Goal: Transaction & Acquisition: Book appointment/travel/reservation

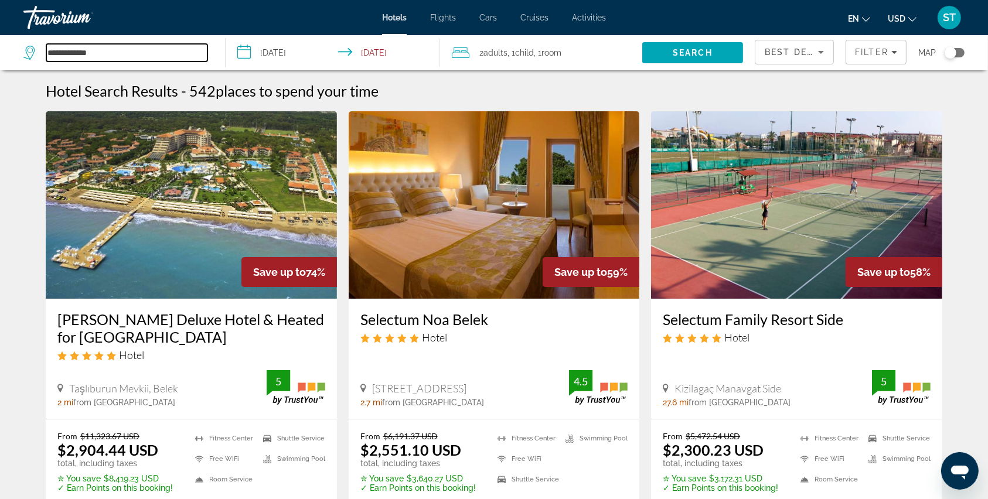
click at [105, 60] on input "**********" at bounding box center [126, 53] width 161 height 18
type input "*"
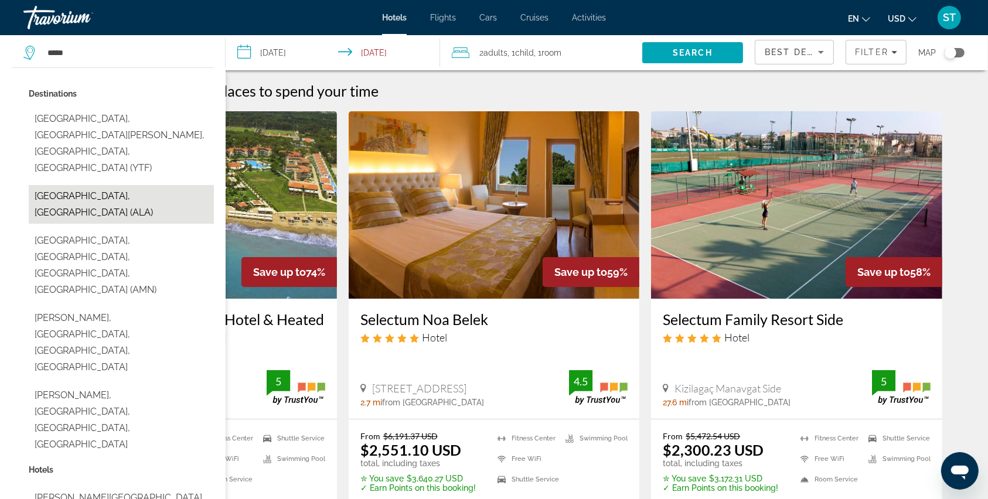
click at [80, 185] on button "[GEOGRAPHIC_DATA], [GEOGRAPHIC_DATA] (ALA)" at bounding box center [121, 204] width 185 height 39
type input "**********"
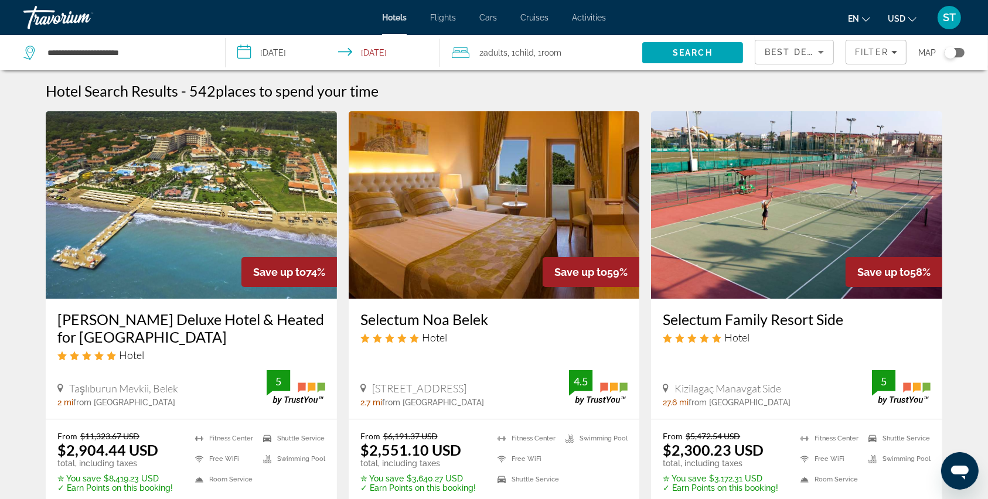
click at [243, 56] on input "**********" at bounding box center [335, 54] width 219 height 39
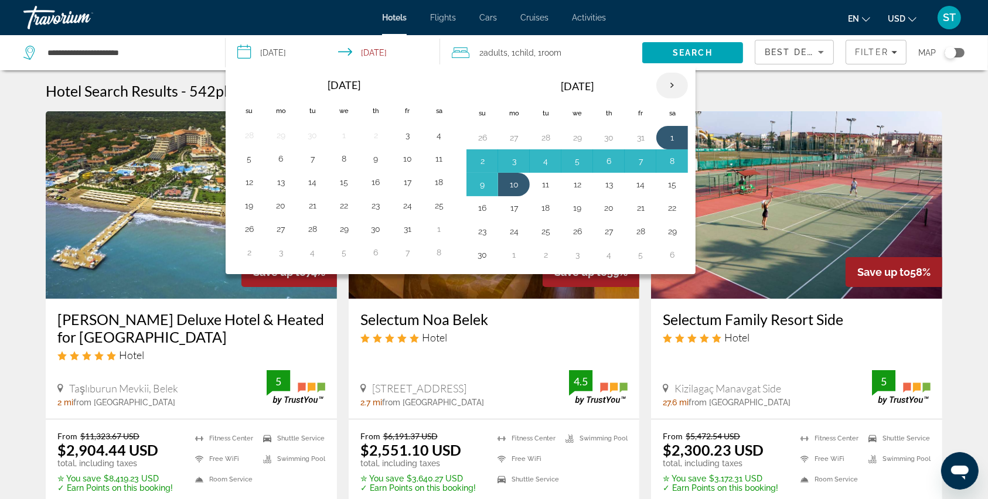
click at [669, 82] on th "Next month" at bounding box center [672, 86] width 32 height 26
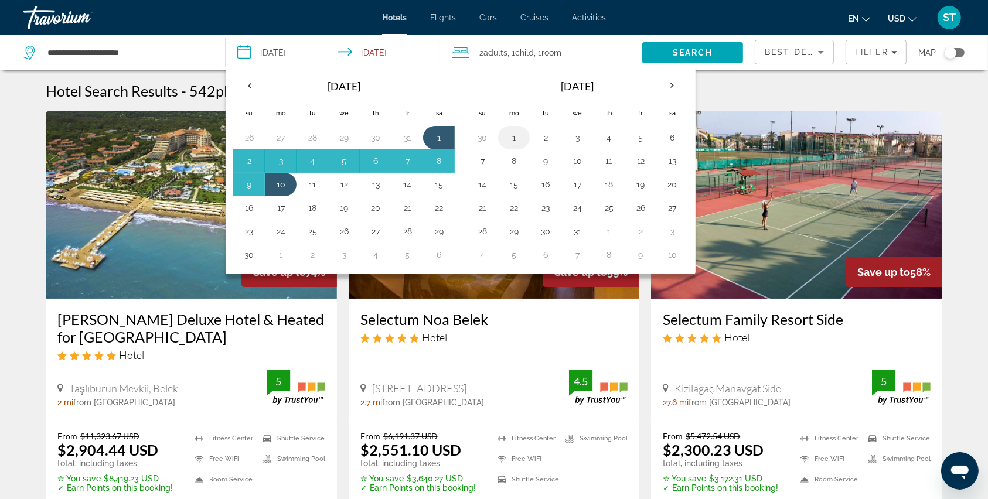
click at [513, 137] on button "1" at bounding box center [514, 138] width 19 height 16
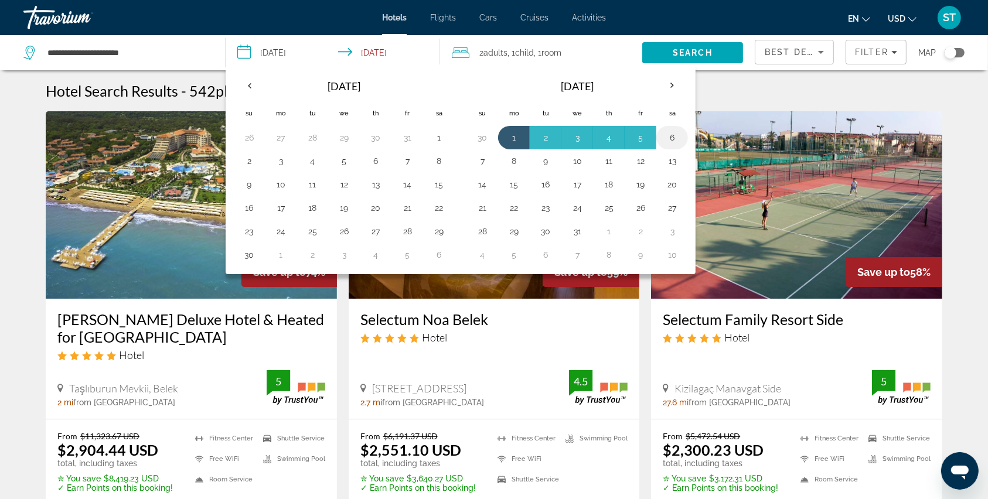
click at [674, 136] on button "6" at bounding box center [672, 138] width 19 height 16
type input "**********"
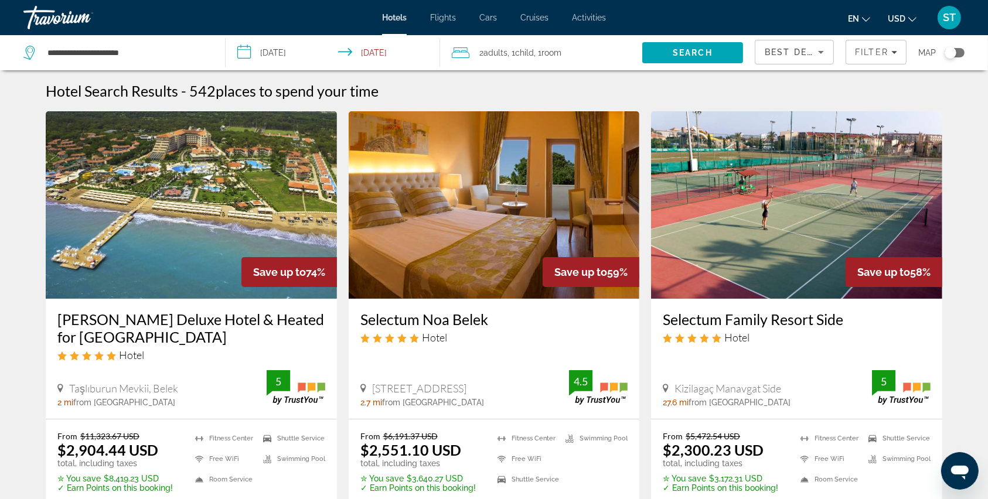
click at [244, 56] on input "**********" at bounding box center [335, 54] width 219 height 39
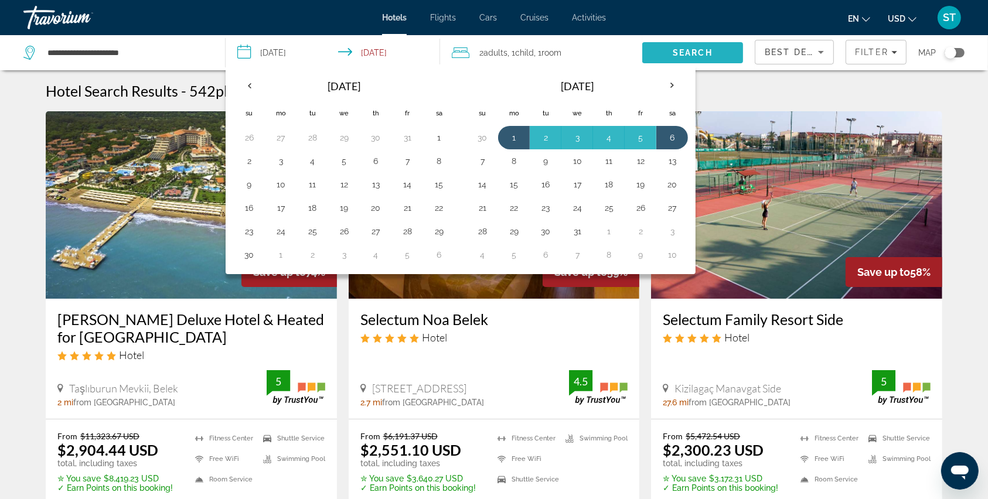
click at [686, 49] on span "Search" at bounding box center [693, 52] width 40 height 9
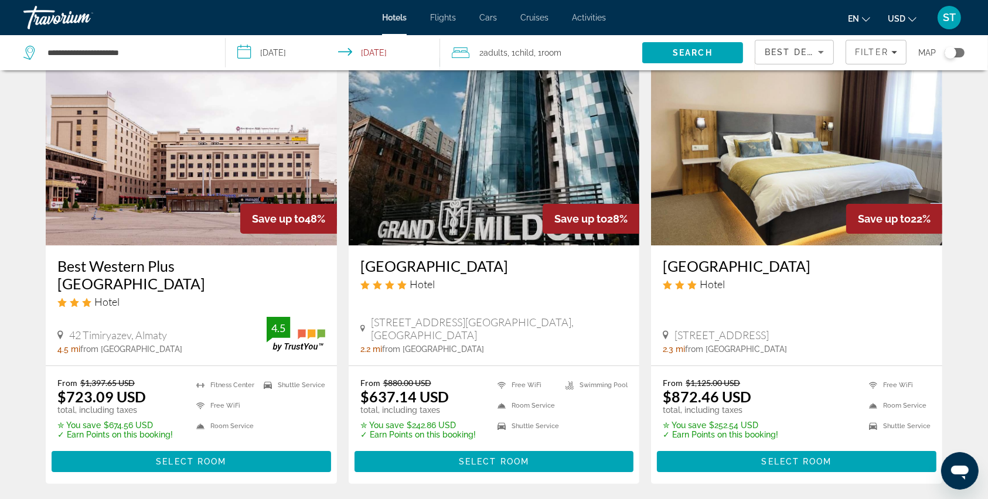
scroll to position [78, 0]
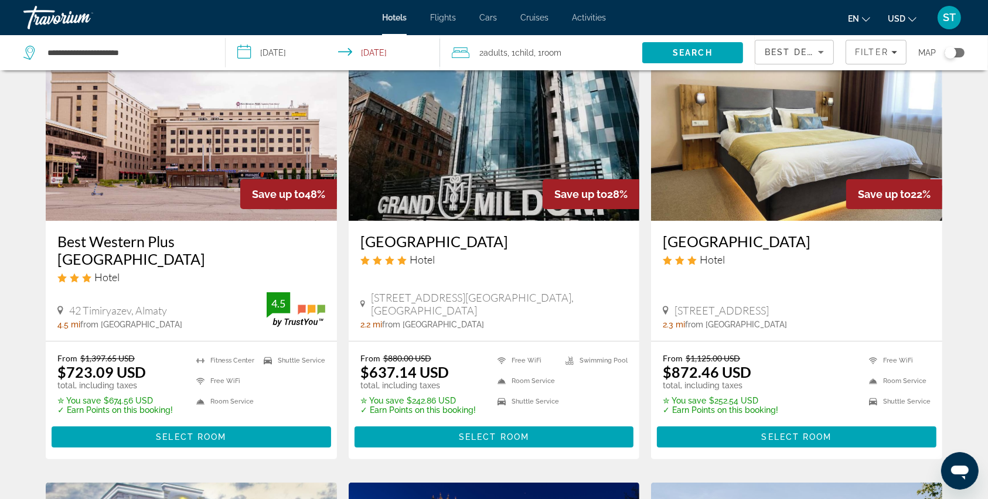
click at [500, 50] on span "Adults" at bounding box center [496, 52] width 24 height 9
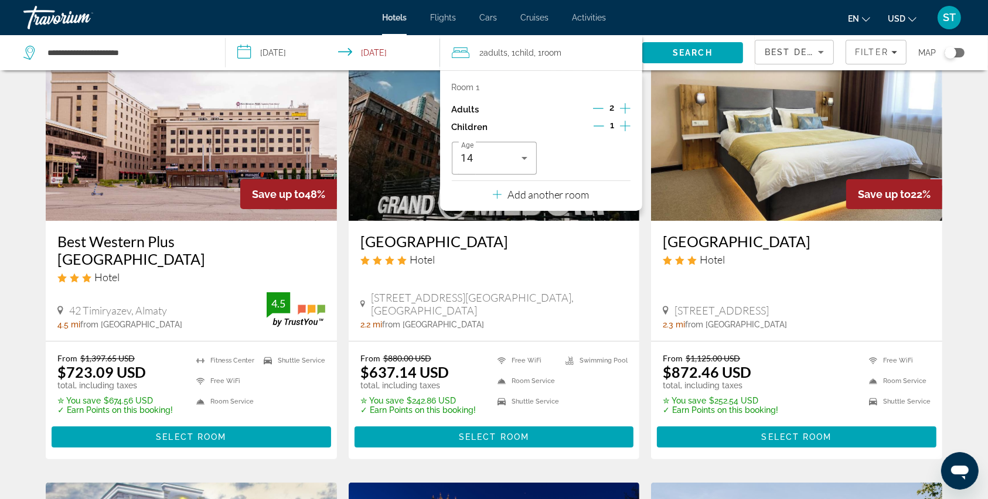
click at [600, 124] on icon "Decrement children" at bounding box center [599, 126] width 11 height 11
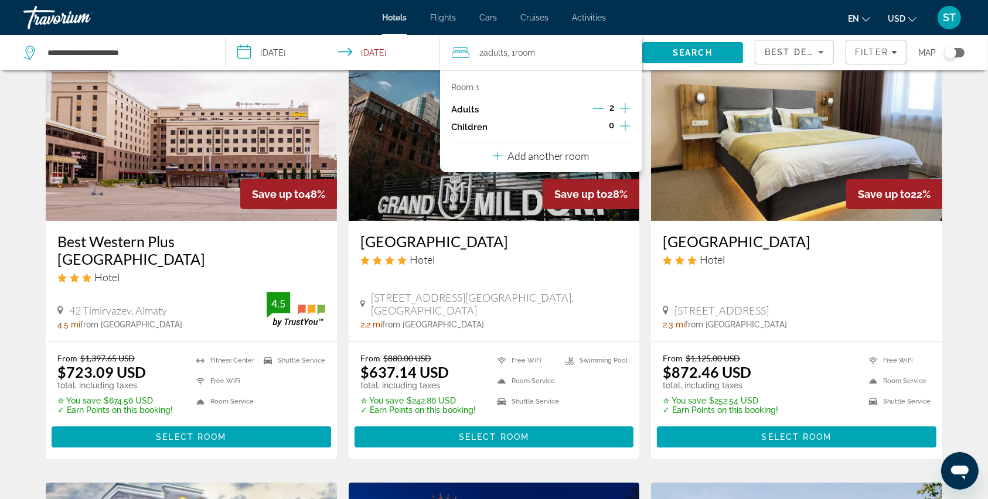
click at [566, 158] on p "Add another room" at bounding box center [549, 155] width 82 height 13
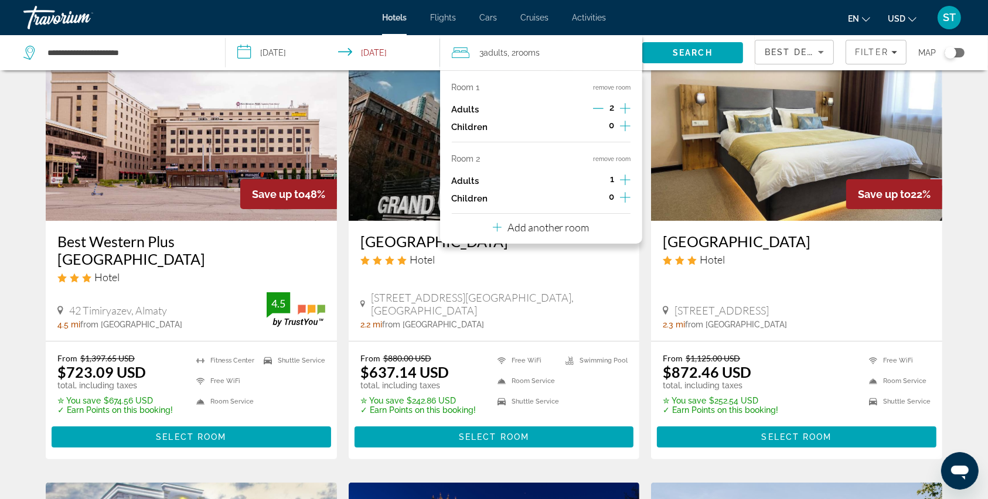
click at [626, 175] on icon "Increment adults" at bounding box center [625, 180] width 11 height 14
click at [599, 181] on icon "Decrement adults" at bounding box center [598, 180] width 11 height 11
click at [624, 195] on icon "Increment children" at bounding box center [625, 197] width 11 height 14
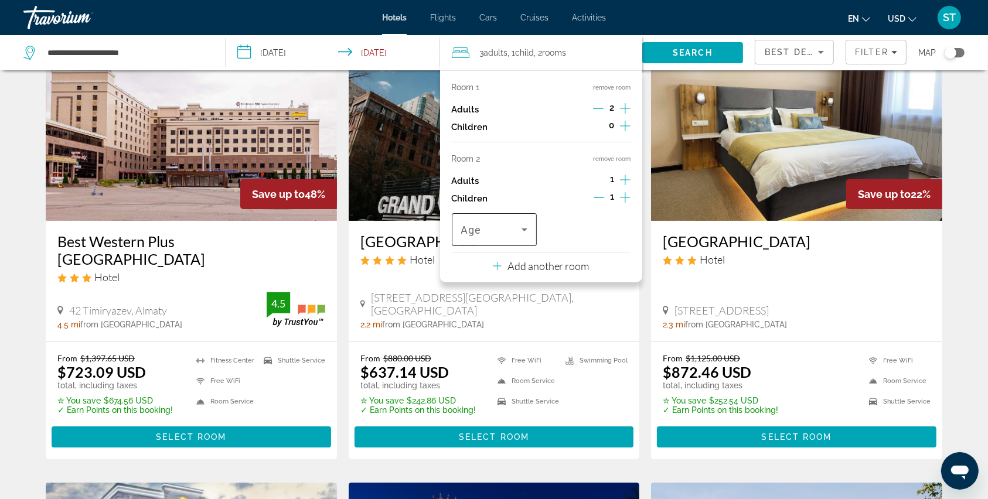
click at [525, 230] on icon "Travelers: 3 adults, 1 child" at bounding box center [525, 230] width 6 height 3
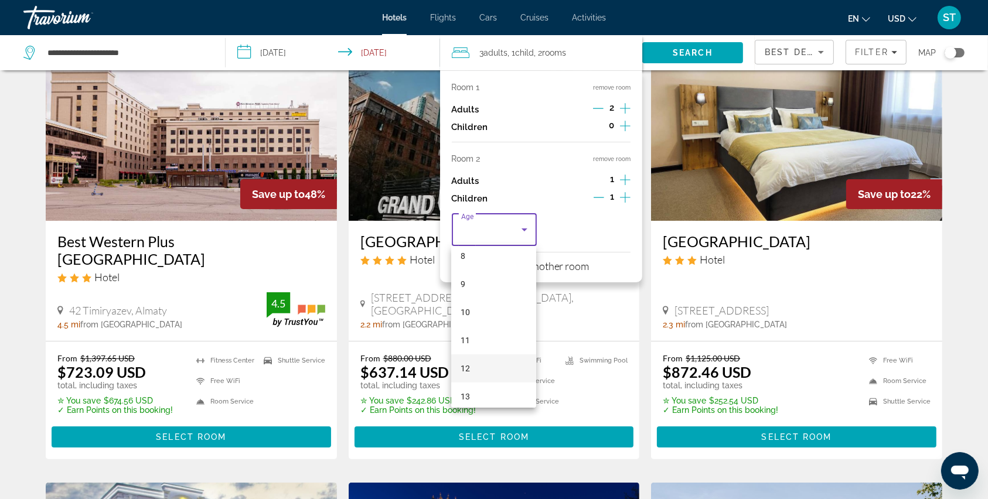
scroll to position [312, 0]
click at [476, 345] on mat-option "14" at bounding box center [493, 347] width 85 height 28
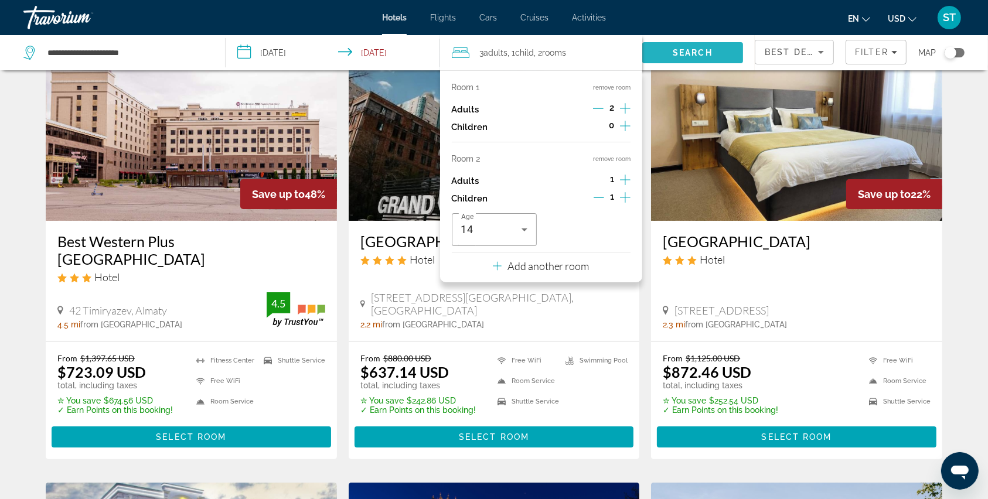
click at [699, 51] on span "Search" at bounding box center [693, 52] width 40 height 9
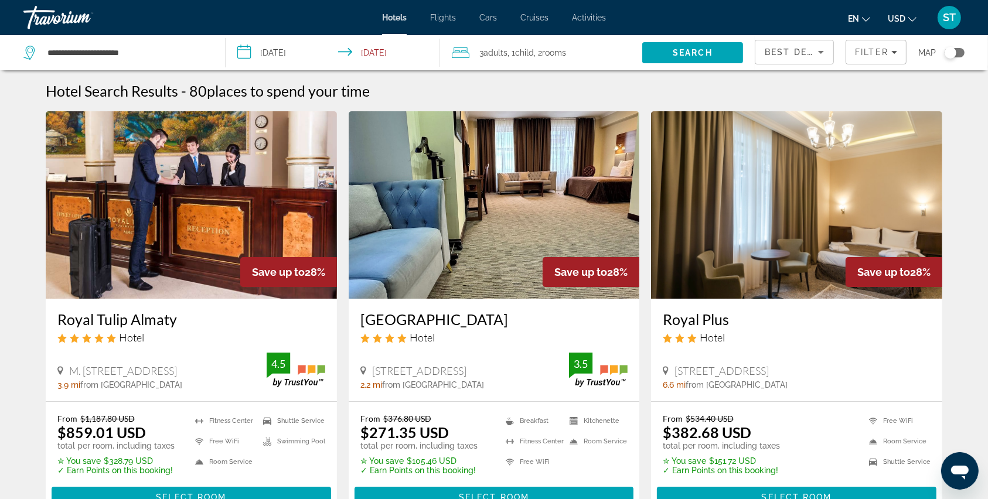
scroll to position [78, 0]
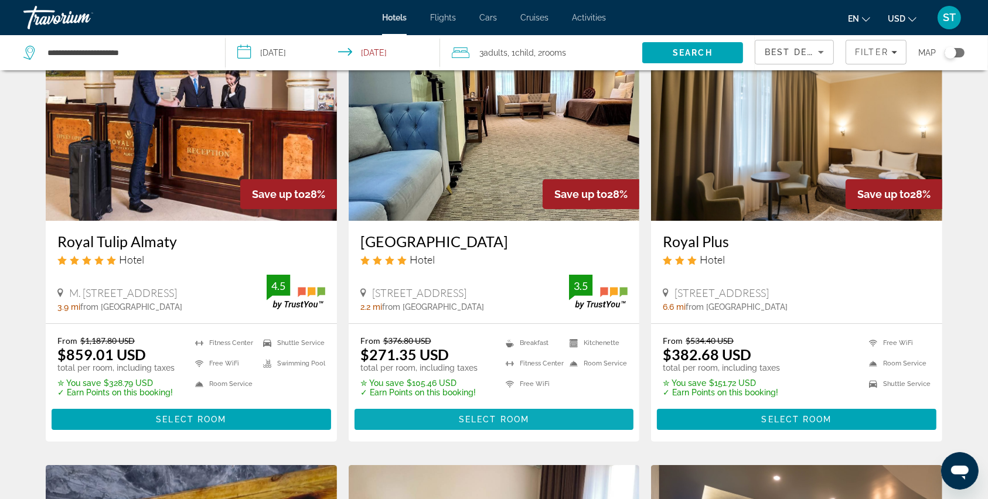
click at [471, 420] on span "Select Room" at bounding box center [494, 419] width 70 height 9
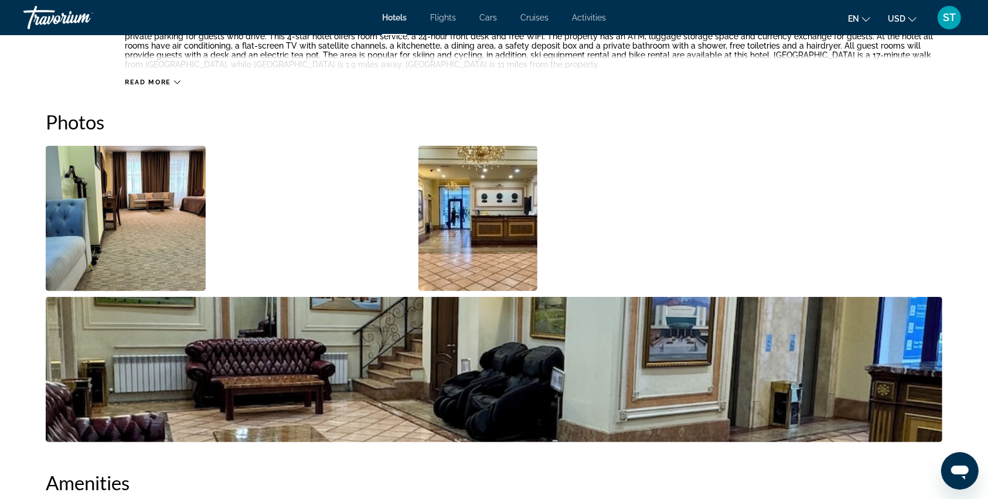
scroll to position [312, 0]
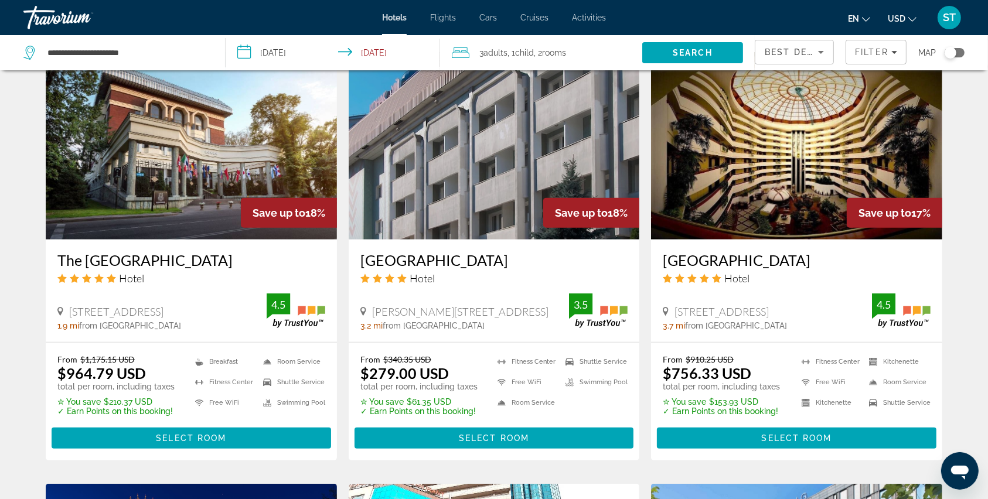
scroll to position [1016, 0]
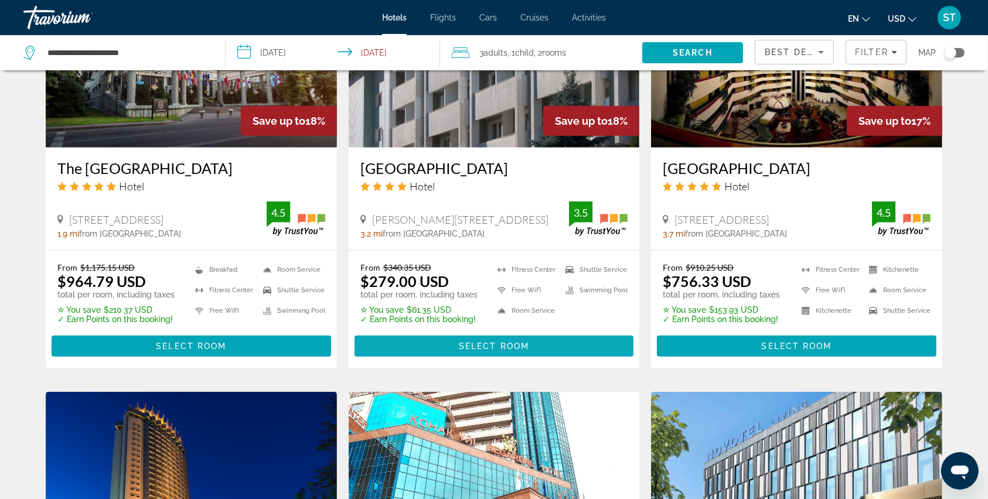
click at [476, 343] on span "Select Room" at bounding box center [494, 346] width 70 height 9
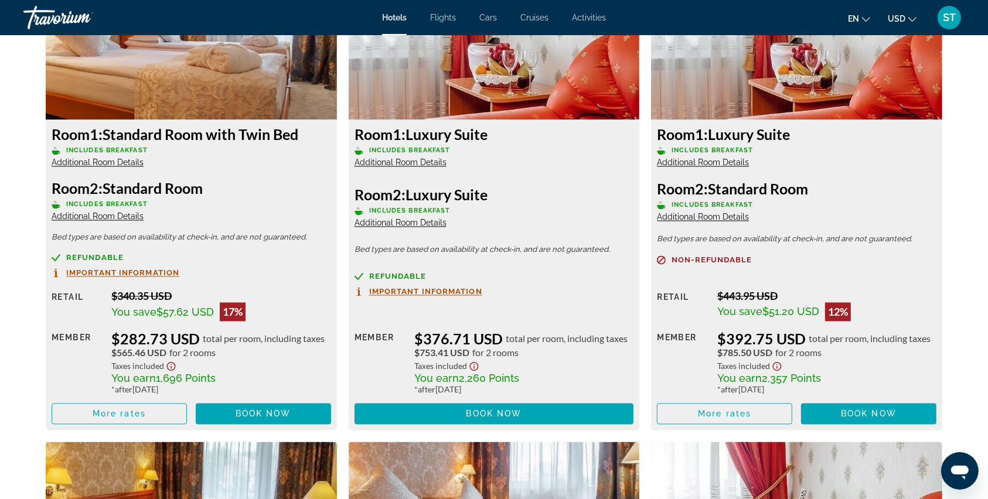
scroll to position [1797, 0]
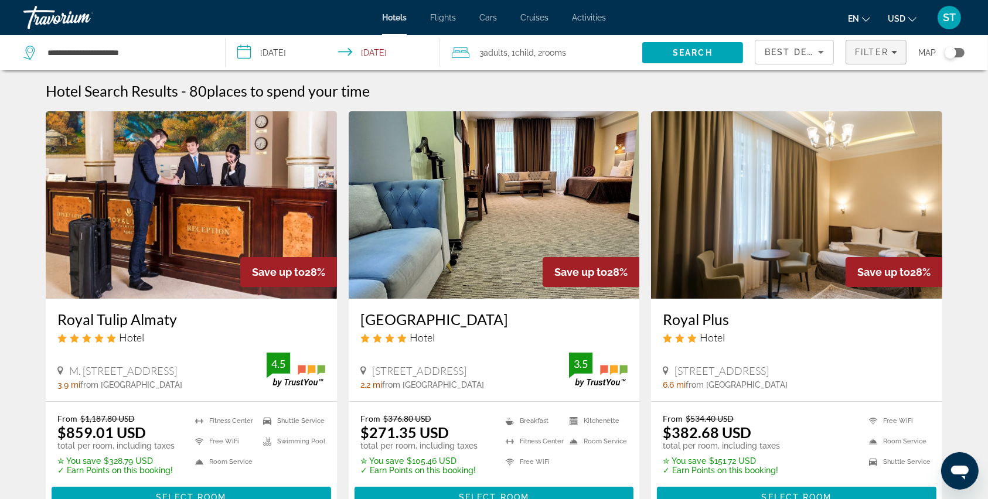
click at [869, 47] on span "Filter" at bounding box center [871, 51] width 33 height 9
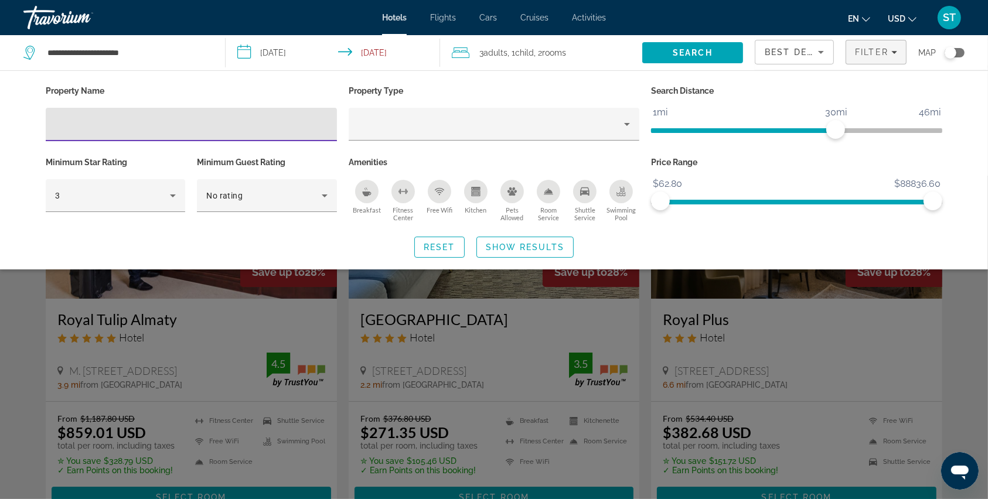
click at [240, 46] on input "**********" at bounding box center [335, 54] width 219 height 39
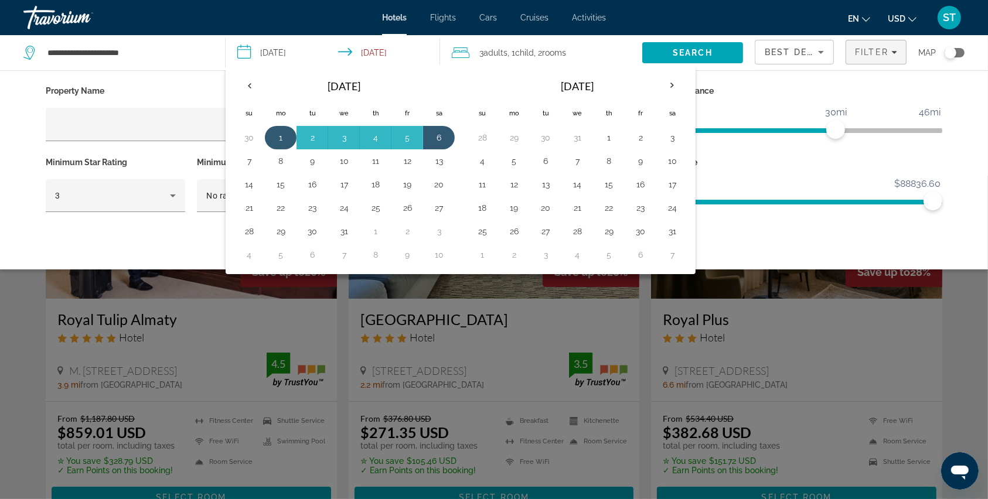
click at [281, 134] on button "1" at bounding box center [280, 138] width 19 height 16
click at [375, 134] on button "4" at bounding box center [375, 138] width 19 height 16
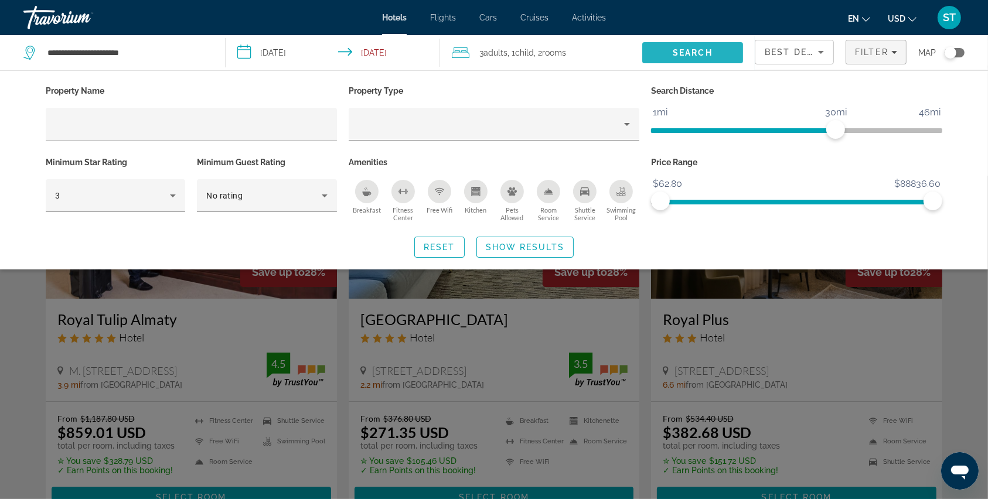
click at [659, 47] on span "Search" at bounding box center [692, 53] width 101 height 28
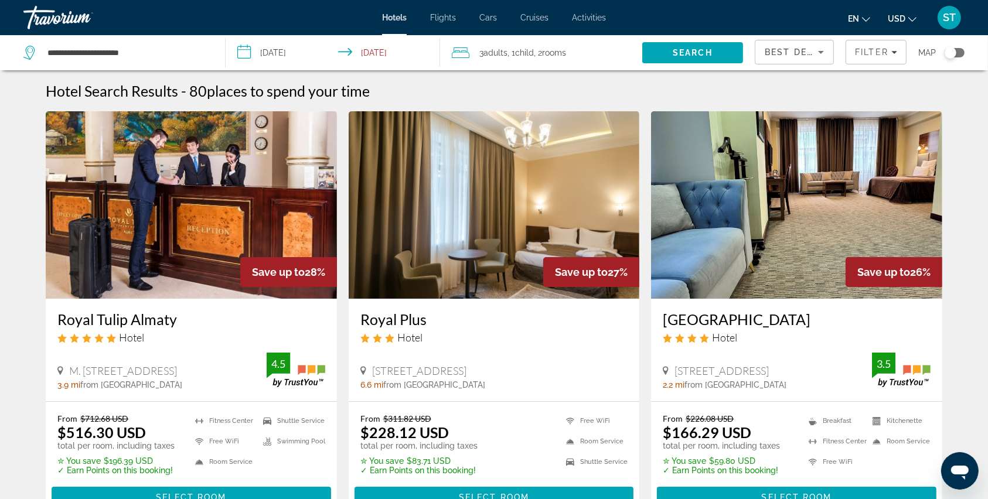
click at [585, 346] on div "Royal Plus Hotel" at bounding box center [494, 332] width 268 height 42
click at [251, 49] on input "**********" at bounding box center [335, 54] width 219 height 39
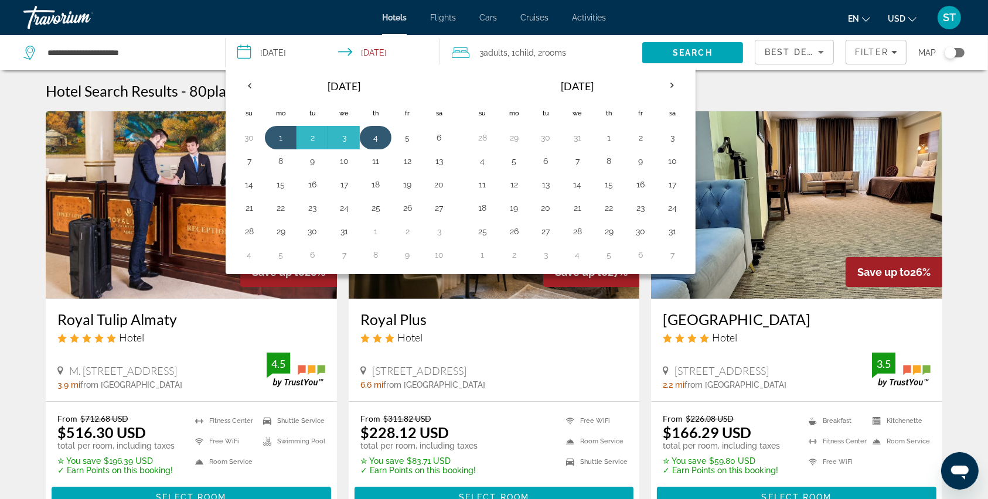
click at [381, 142] on button "4" at bounding box center [375, 138] width 19 height 16
click at [256, 157] on button "7" at bounding box center [249, 161] width 19 height 16
type input "**********"
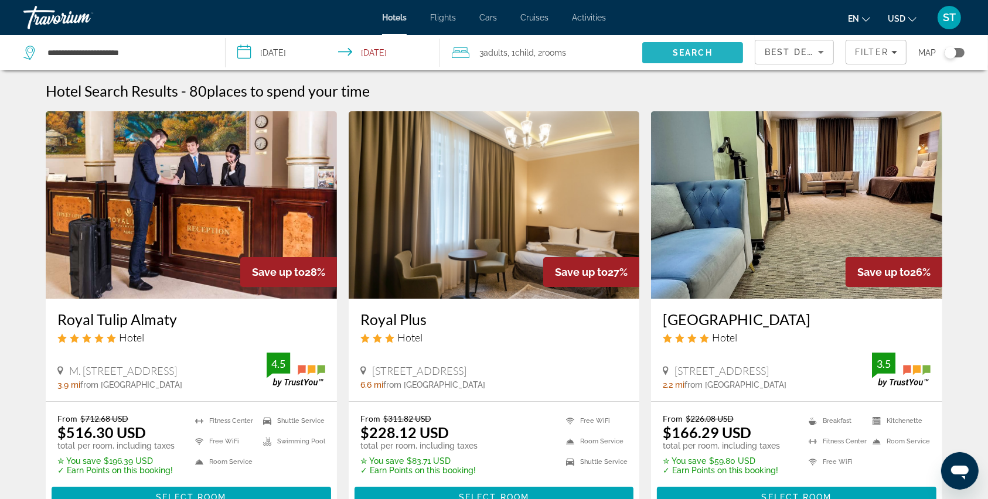
click at [723, 54] on span "Search" at bounding box center [692, 53] width 101 height 28
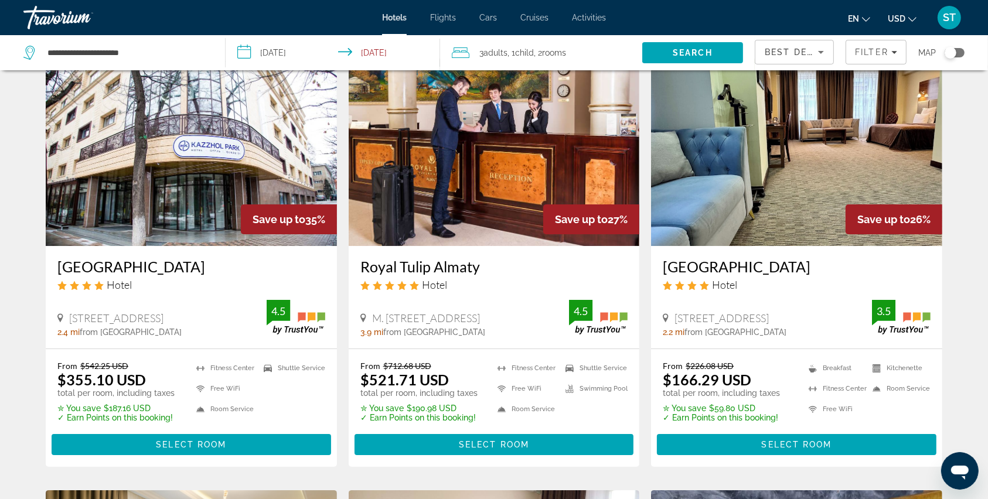
scroll to position [78, 0]
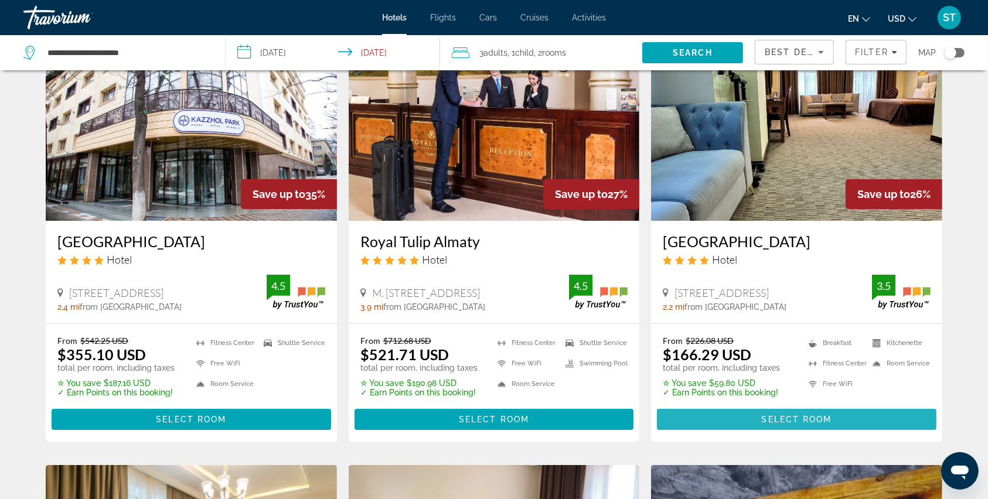
click at [776, 415] on span "Select Room" at bounding box center [797, 419] width 70 height 9
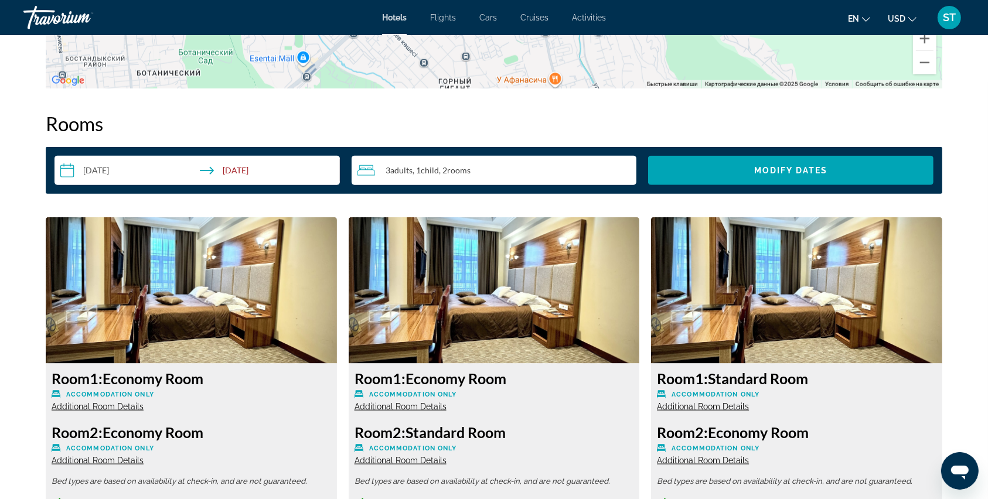
scroll to position [1094, 0]
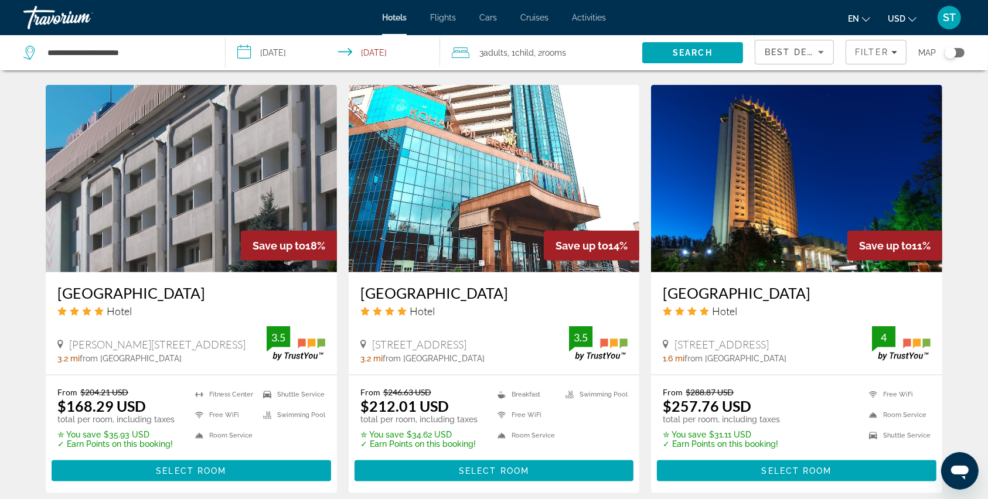
scroll to position [1328, 0]
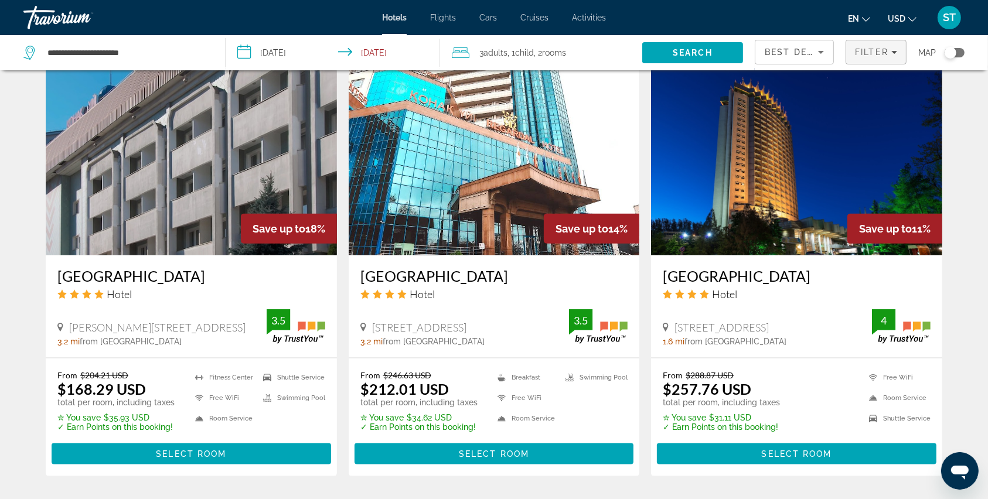
click at [885, 45] on span "Filters" at bounding box center [876, 52] width 60 height 28
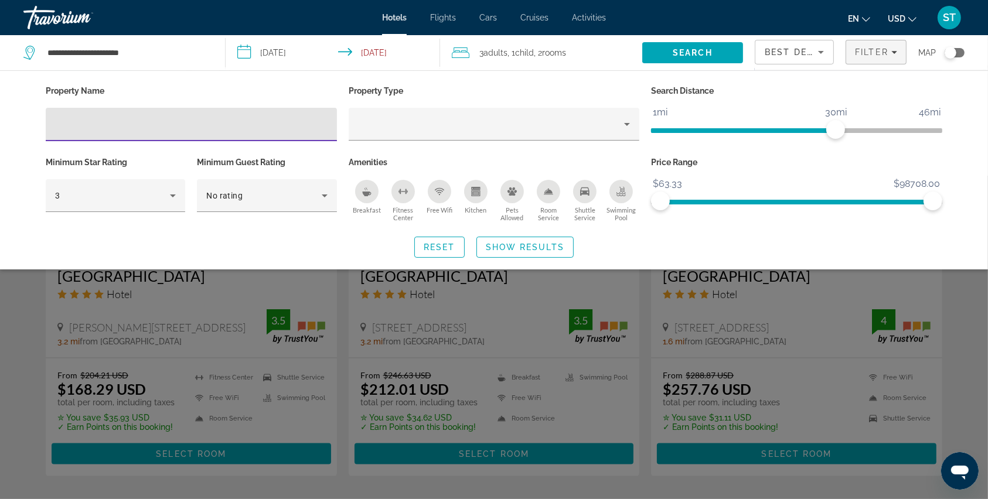
click at [808, 46] on div "Best Deals" at bounding box center [791, 52] width 53 height 14
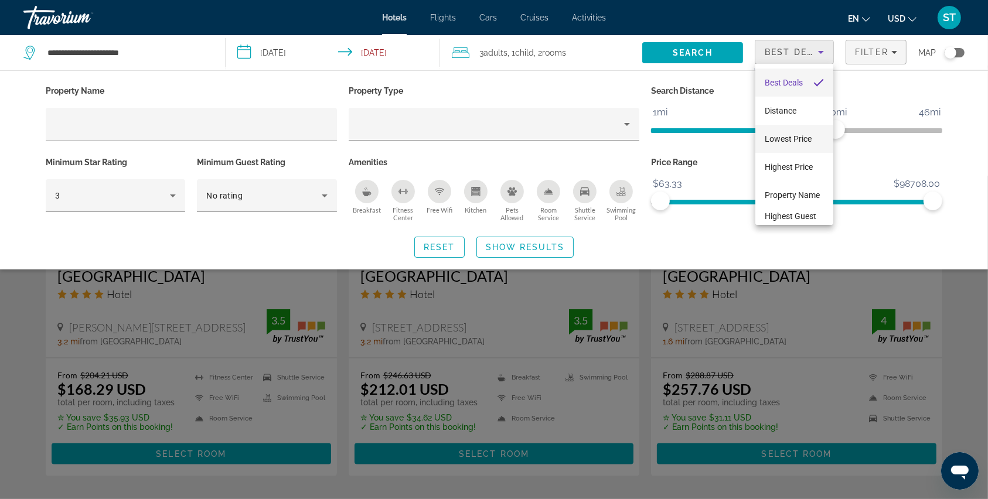
click at [791, 134] on span "Lowest Price" at bounding box center [788, 138] width 47 height 9
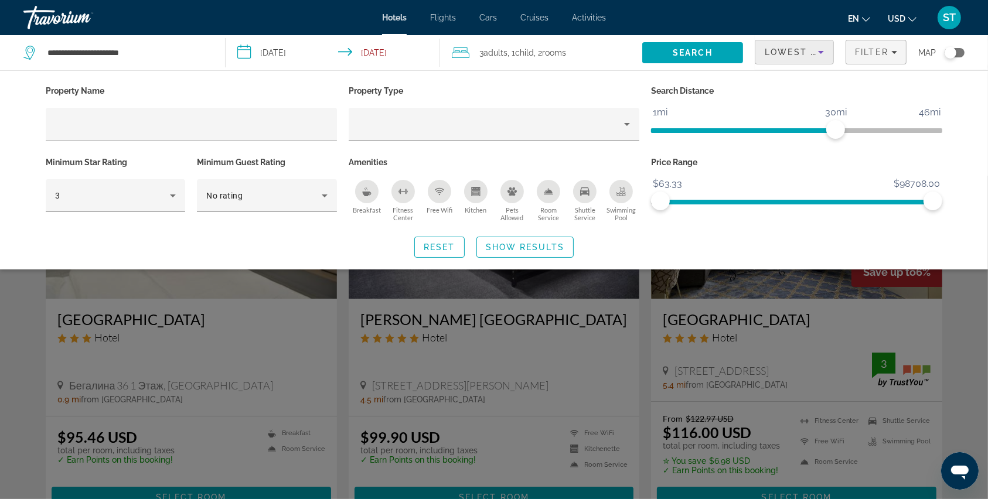
click at [587, 352] on div "Search widget" at bounding box center [494, 338] width 988 height 324
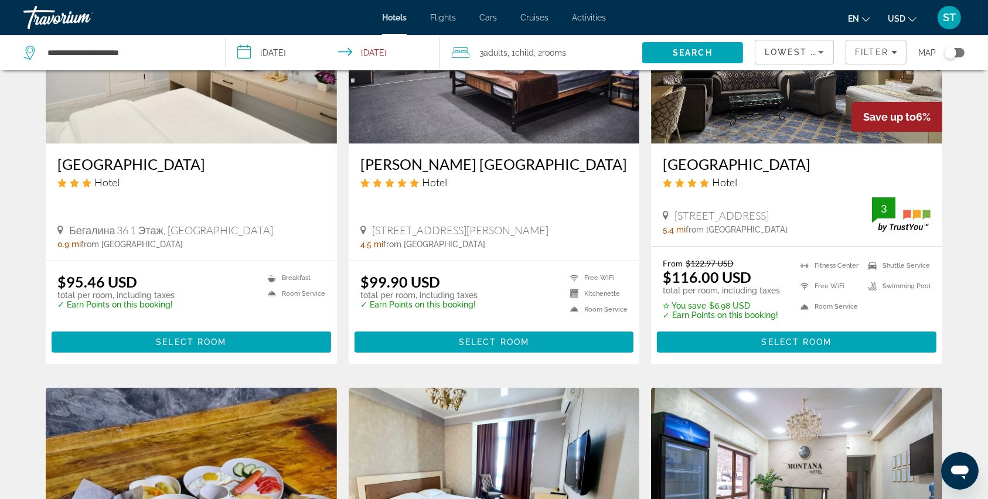
scroll to position [156, 0]
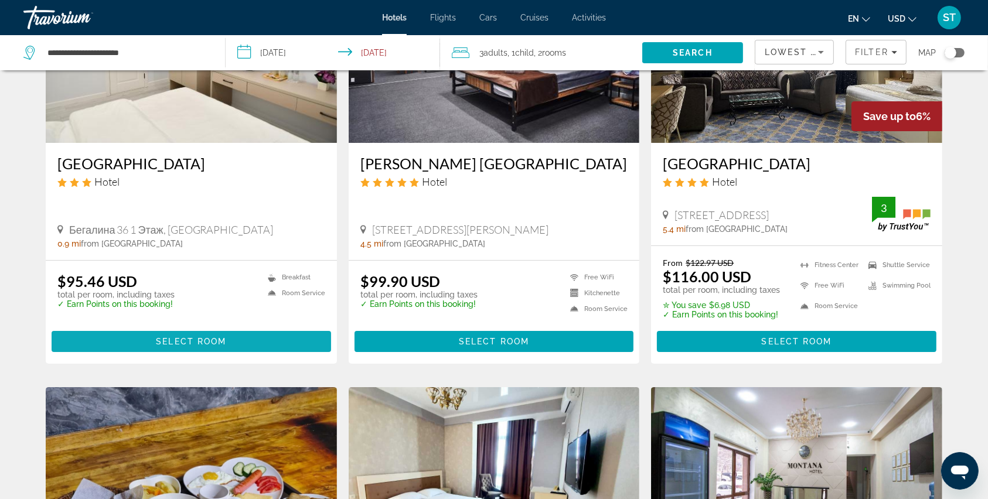
click at [198, 340] on span "Select Room" at bounding box center [191, 341] width 70 height 9
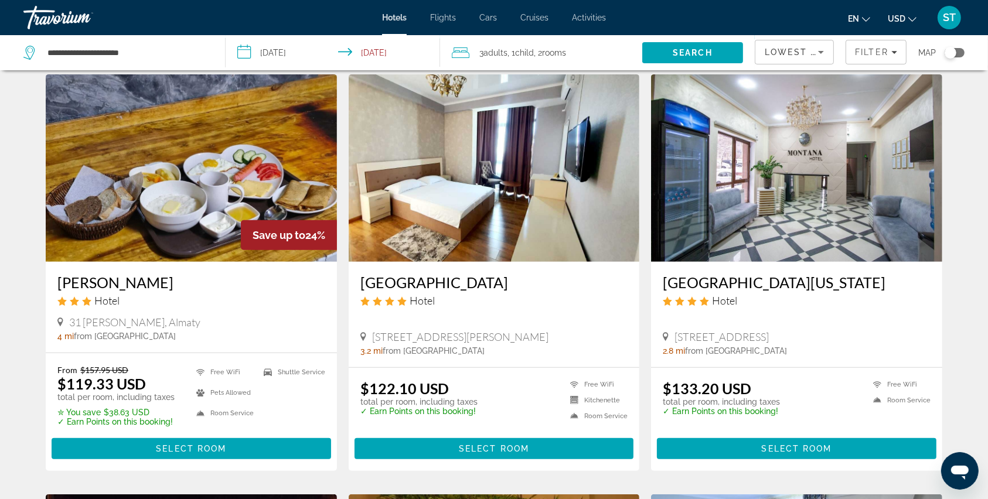
scroll to position [547, 0]
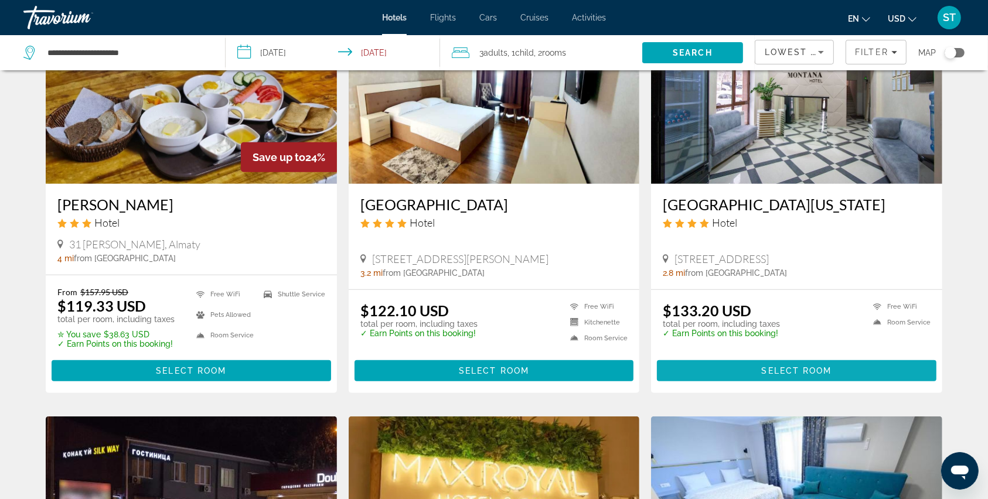
click at [736, 366] on span "Main content" at bounding box center [797, 371] width 280 height 28
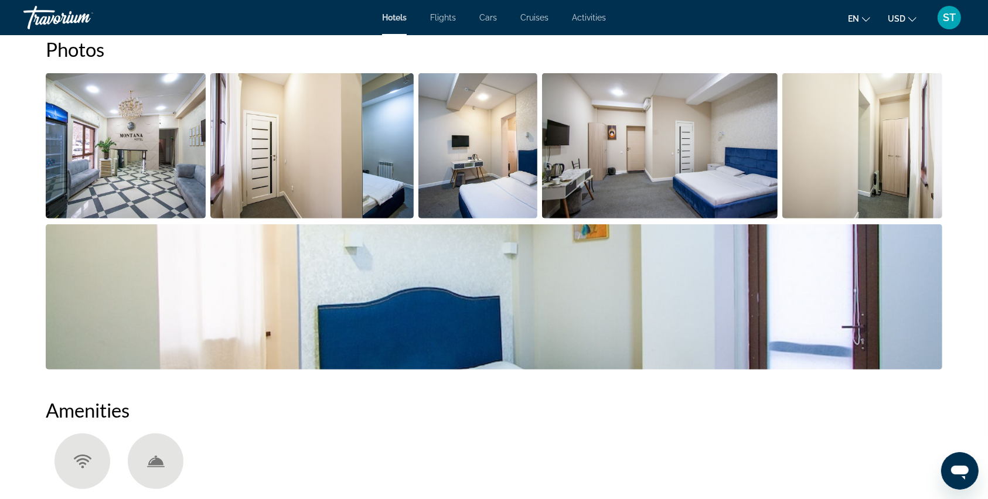
scroll to position [518, 0]
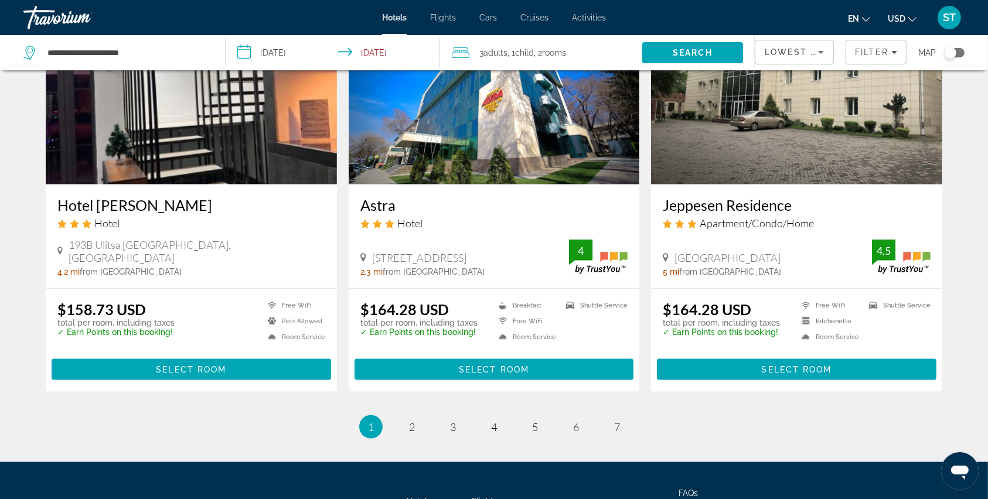
scroll to position [1407, 0]
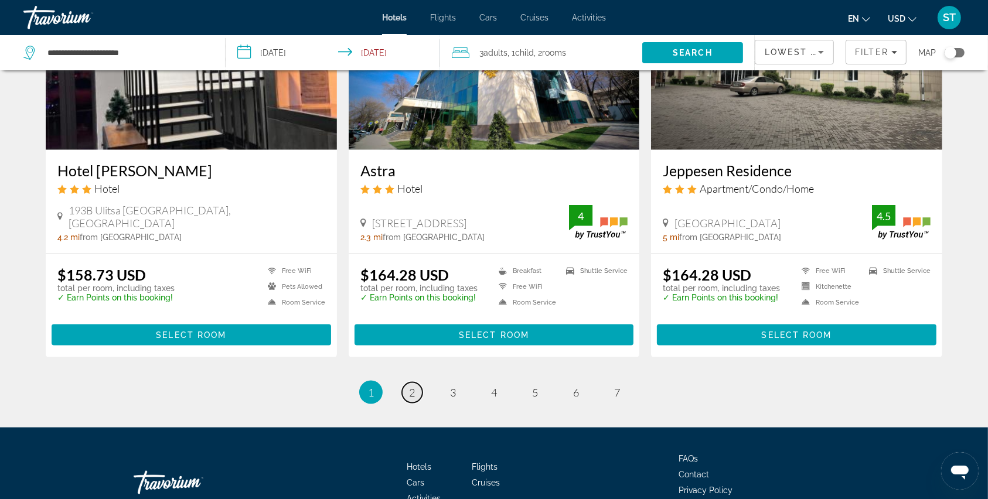
click at [413, 394] on span "2" at bounding box center [412, 392] width 6 height 13
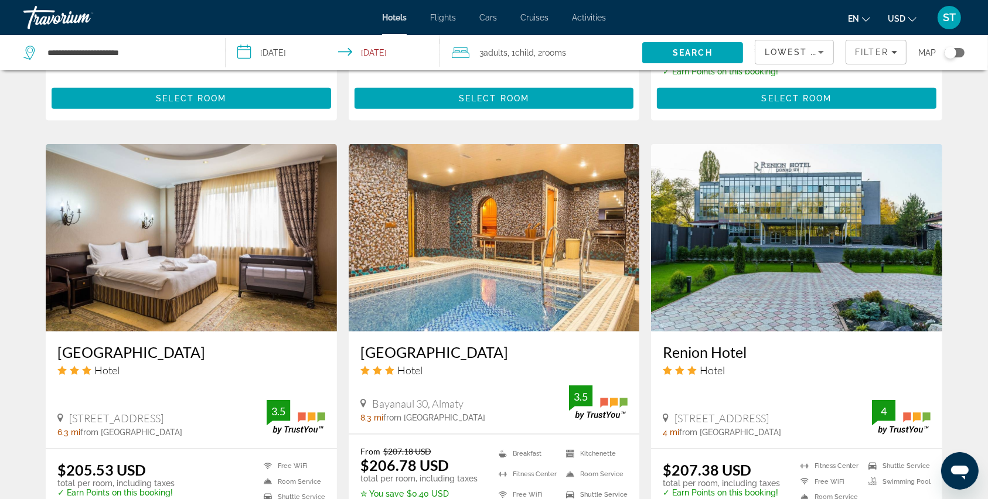
scroll to position [1328, 0]
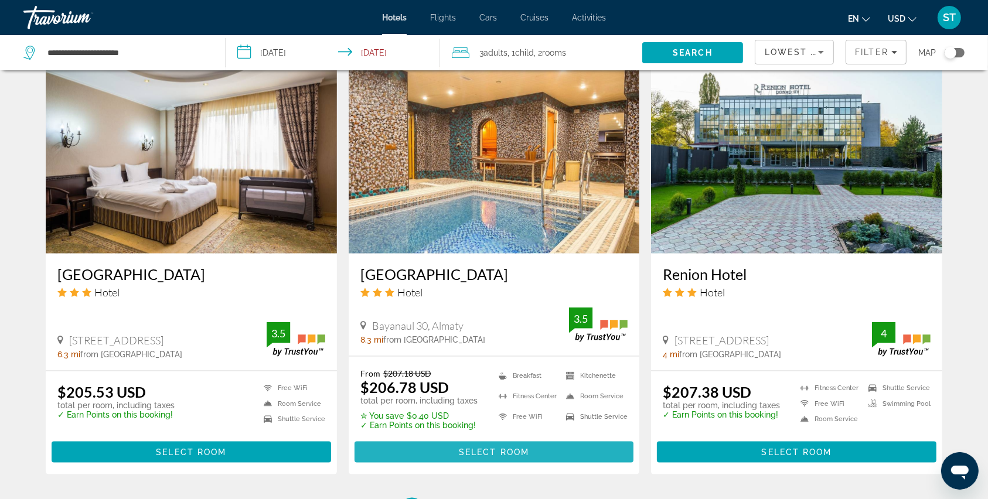
click at [484, 452] on span "Select Room" at bounding box center [494, 452] width 70 height 9
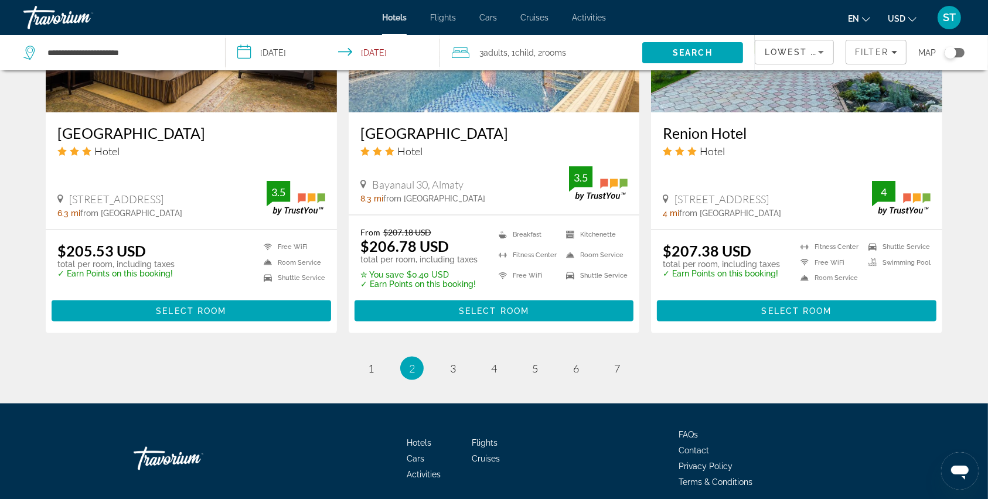
scroll to position [1438, 0]
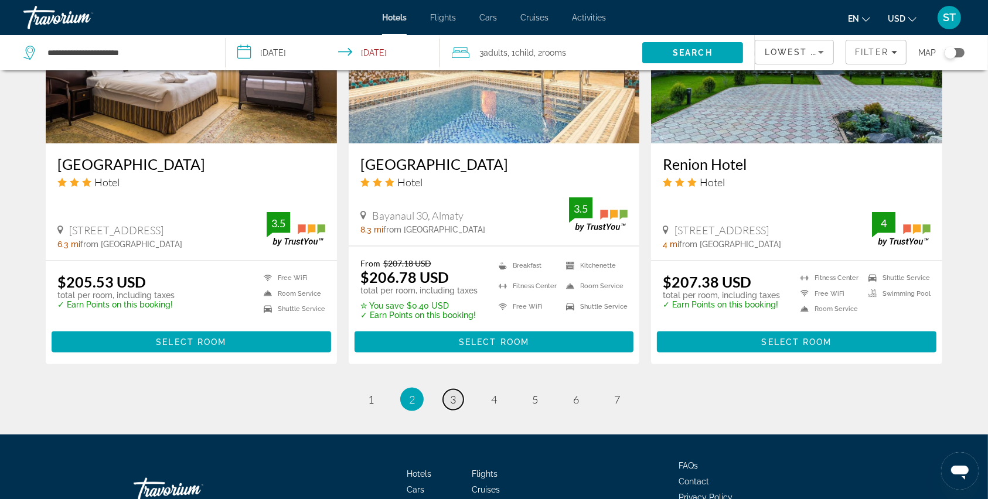
click at [452, 402] on span "3" at bounding box center [453, 399] width 6 height 13
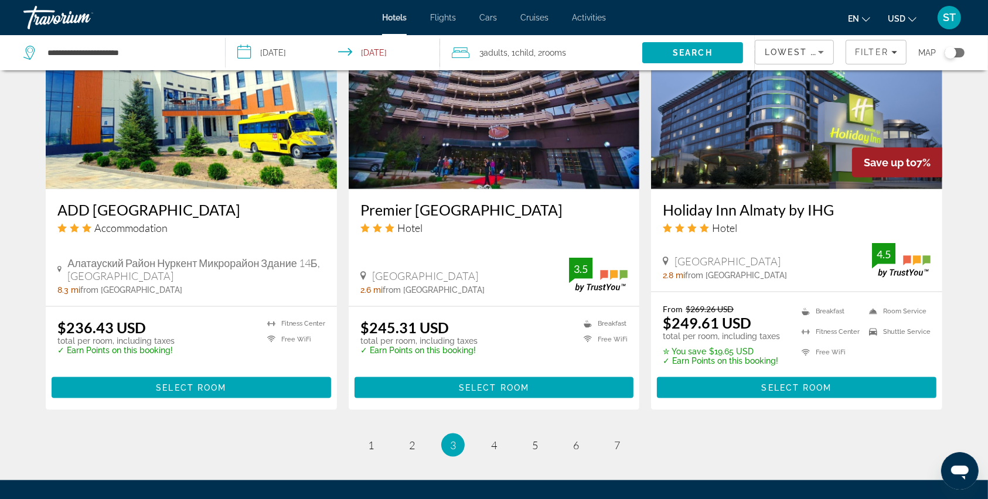
scroll to position [1407, 0]
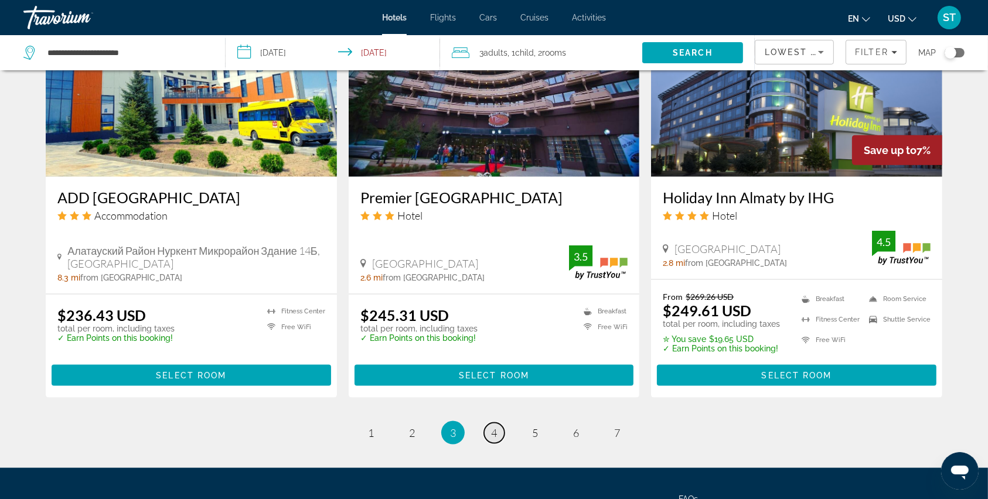
click at [484, 432] on link "page 4" at bounding box center [494, 433] width 21 height 21
